Goal: Task Accomplishment & Management: Complete application form

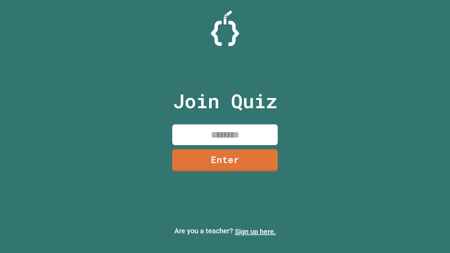
click at [255, 232] on link "Sign up here." at bounding box center [255, 232] width 41 height 8
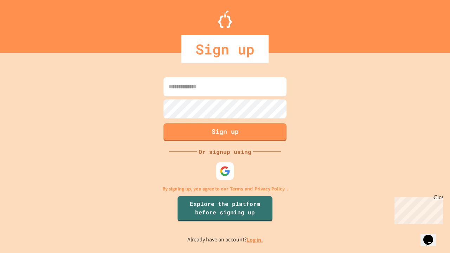
click at [255, 240] on link "Log in." at bounding box center [255, 239] width 16 height 7
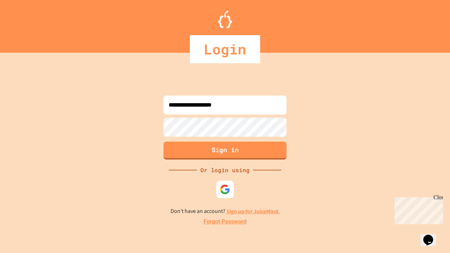
type input "**********"
